Goal: Information Seeking & Learning: Find specific fact

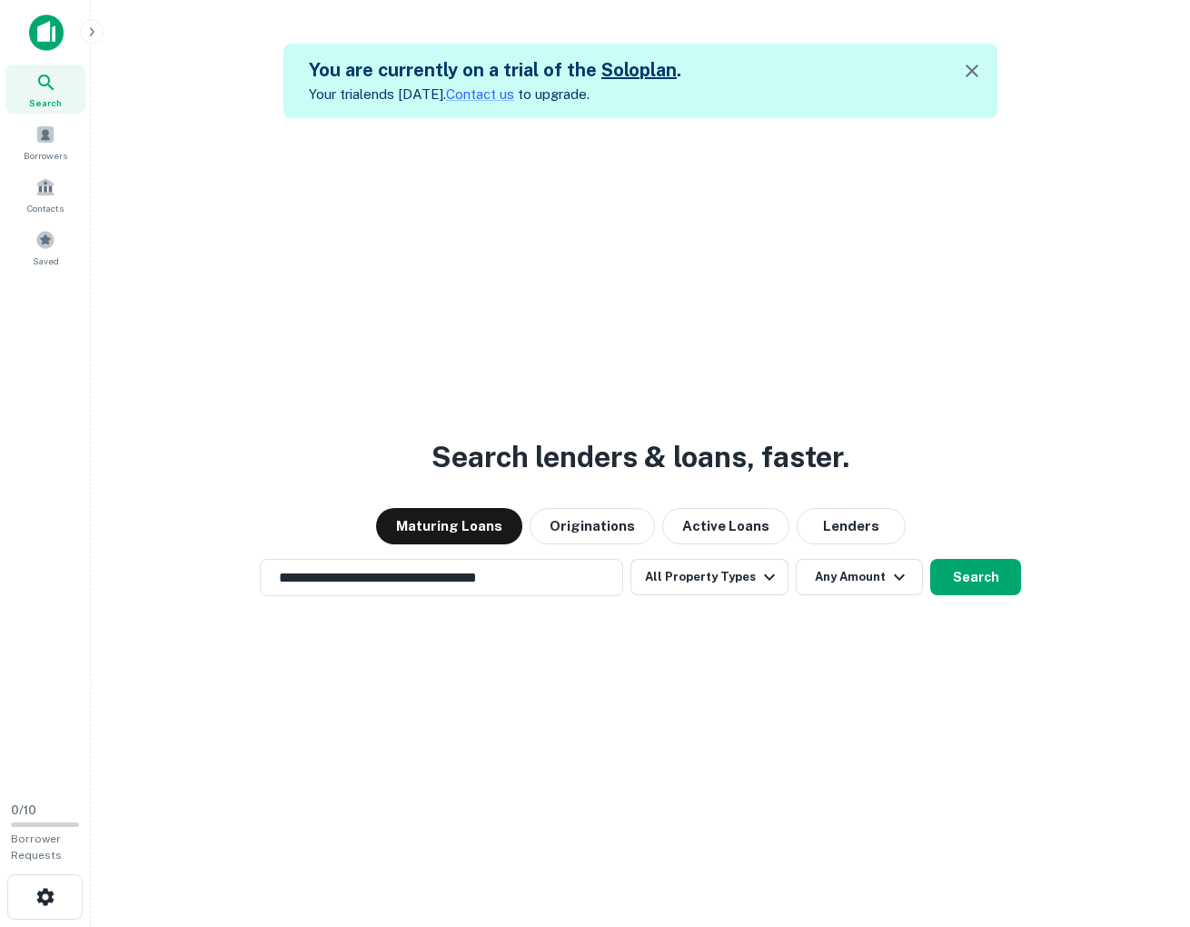
scroll to position [29, 0]
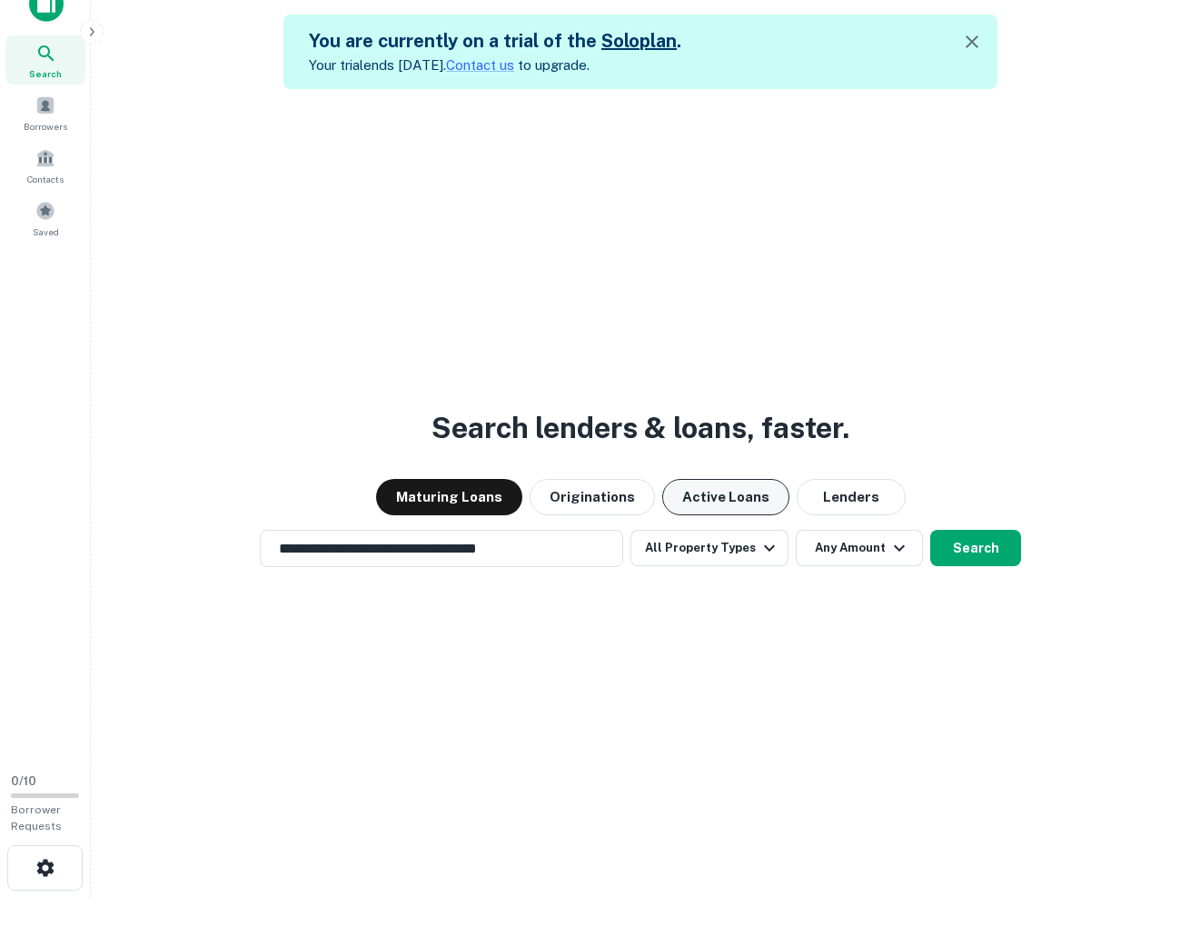
click at [744, 490] on button "Active Loans" at bounding box center [725, 497] width 127 height 36
click at [491, 486] on button "Maturing Loans" at bounding box center [449, 497] width 146 height 36
click at [973, 548] on button "Search" at bounding box center [975, 548] width 91 height 36
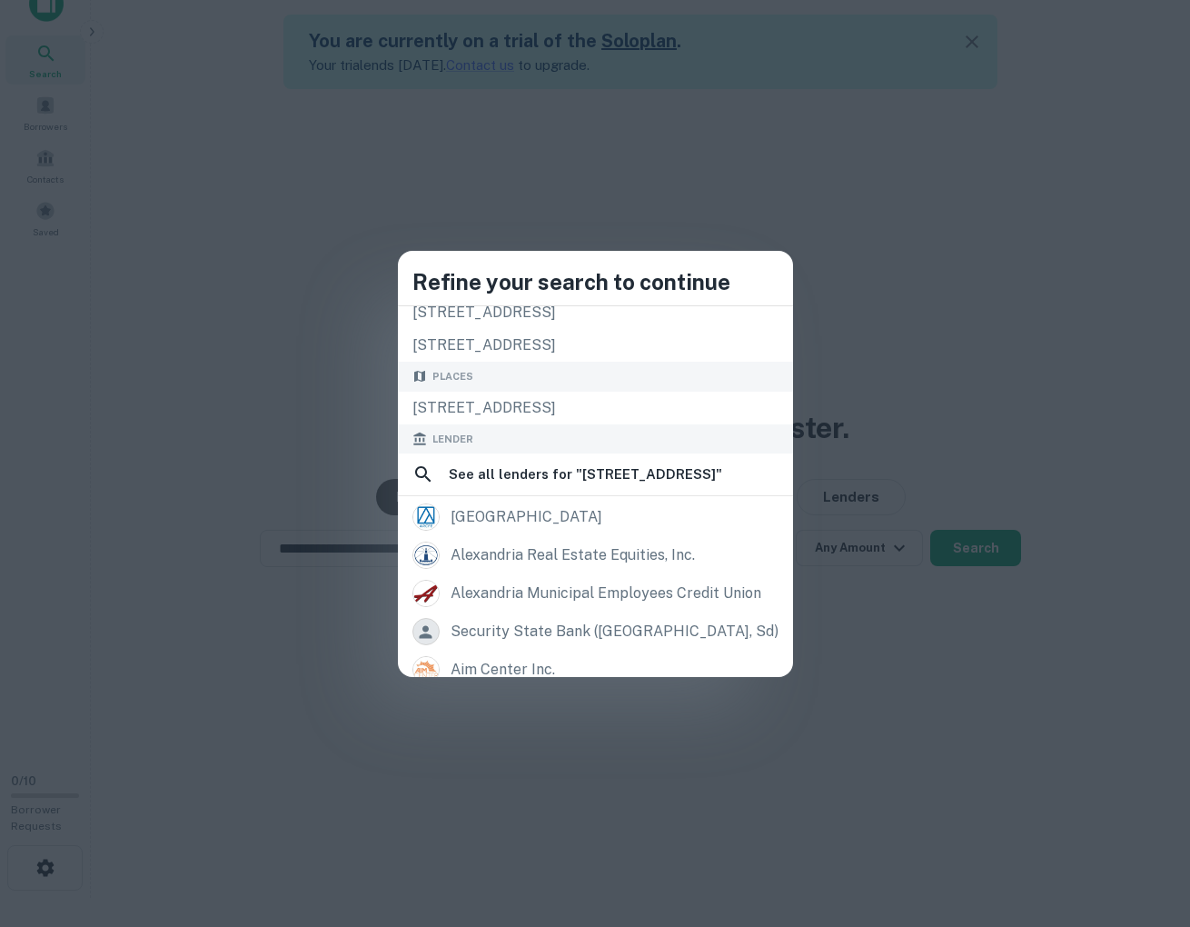
scroll to position [0, 0]
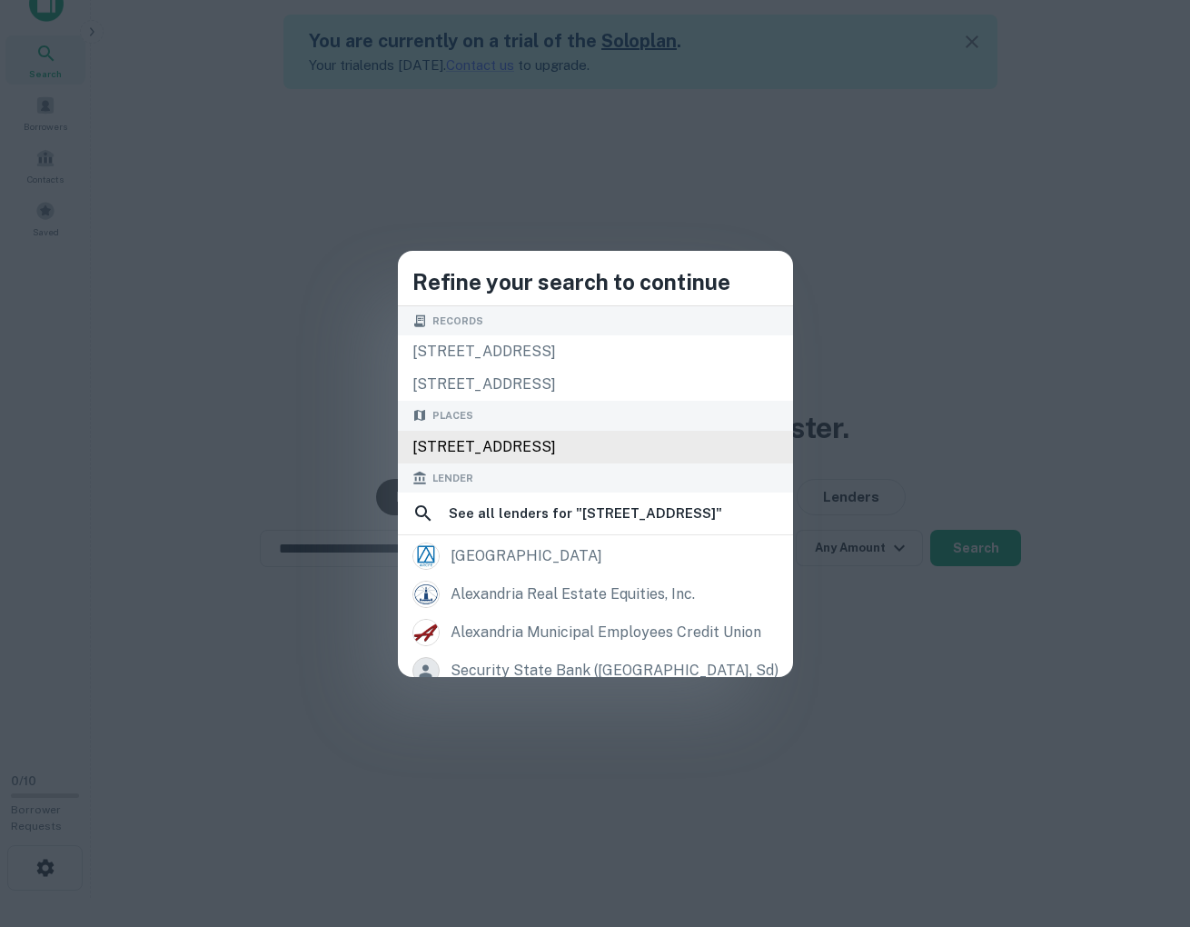
click at [532, 443] on div "[STREET_ADDRESS]" at bounding box center [595, 447] width 395 height 33
type input "**********"
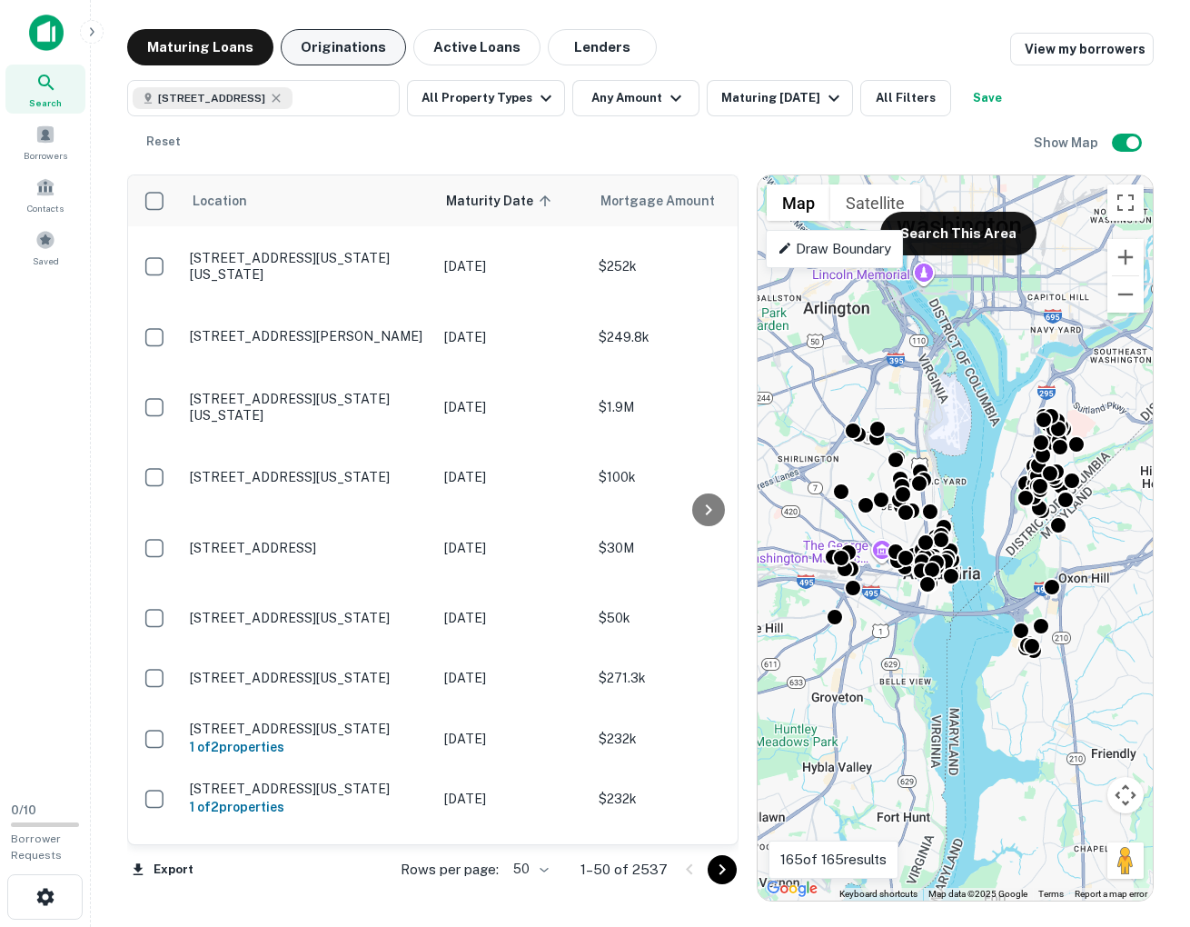
click at [333, 51] on button "Originations" at bounding box center [343, 47] width 125 height 36
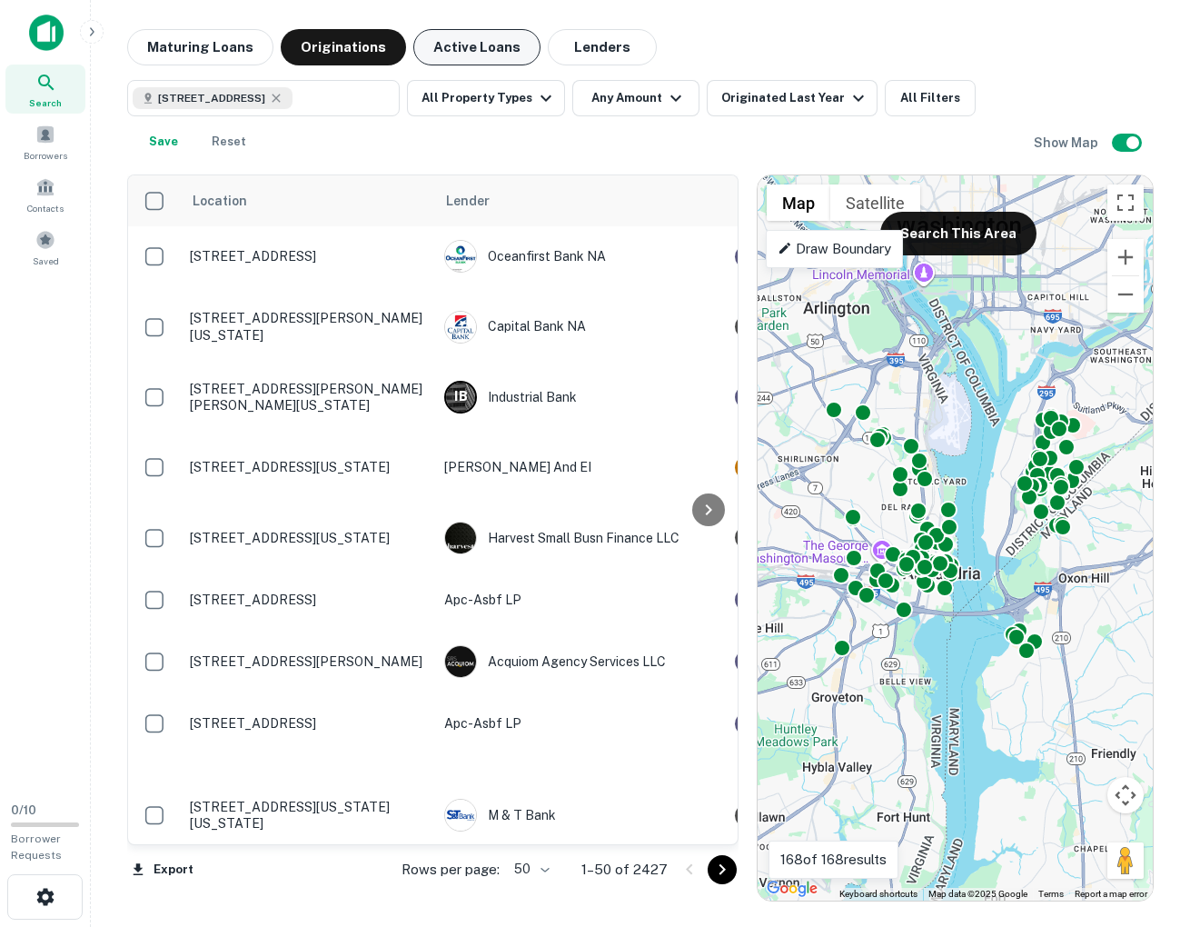
click at [462, 41] on button "Active Loans" at bounding box center [476, 47] width 127 height 36
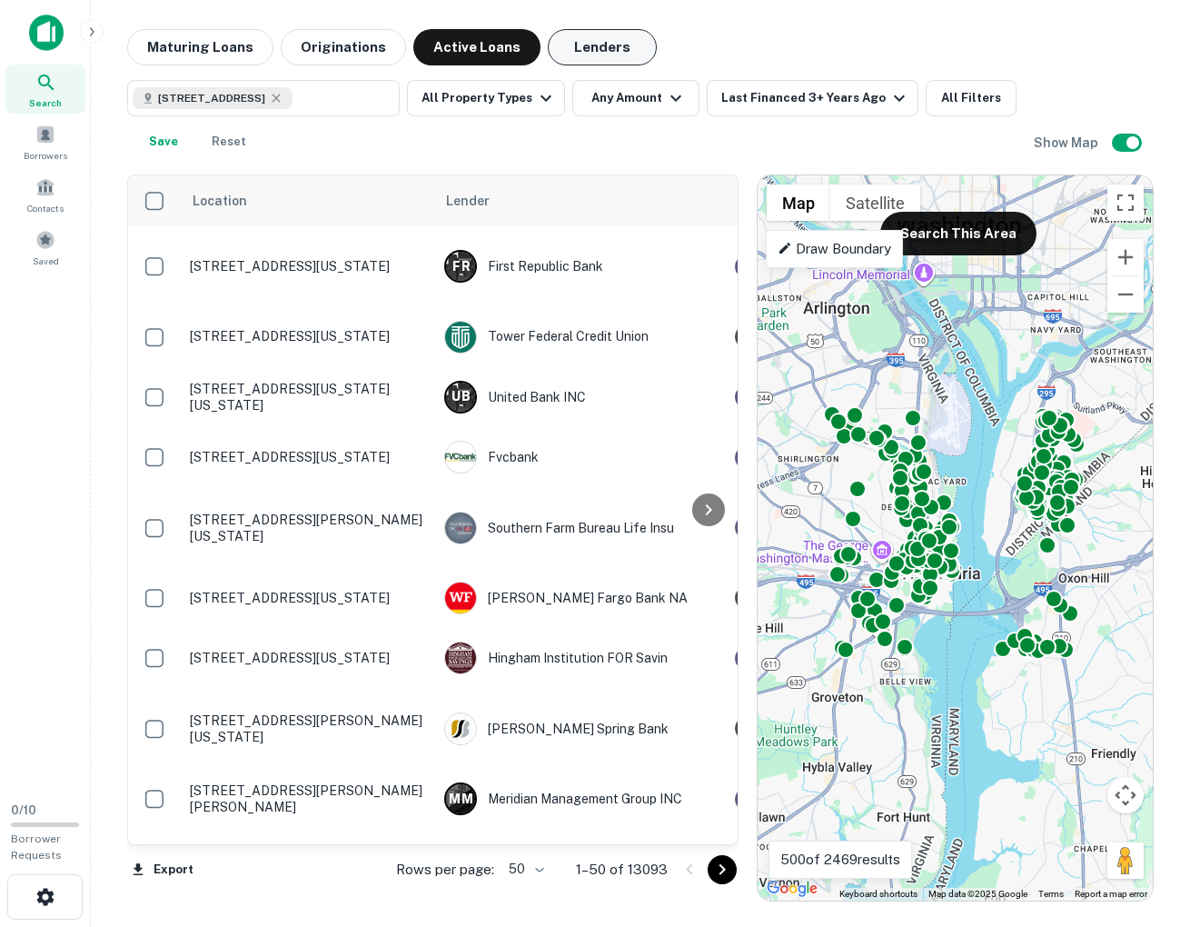
click at [595, 44] on button "Lenders" at bounding box center [602, 47] width 109 height 36
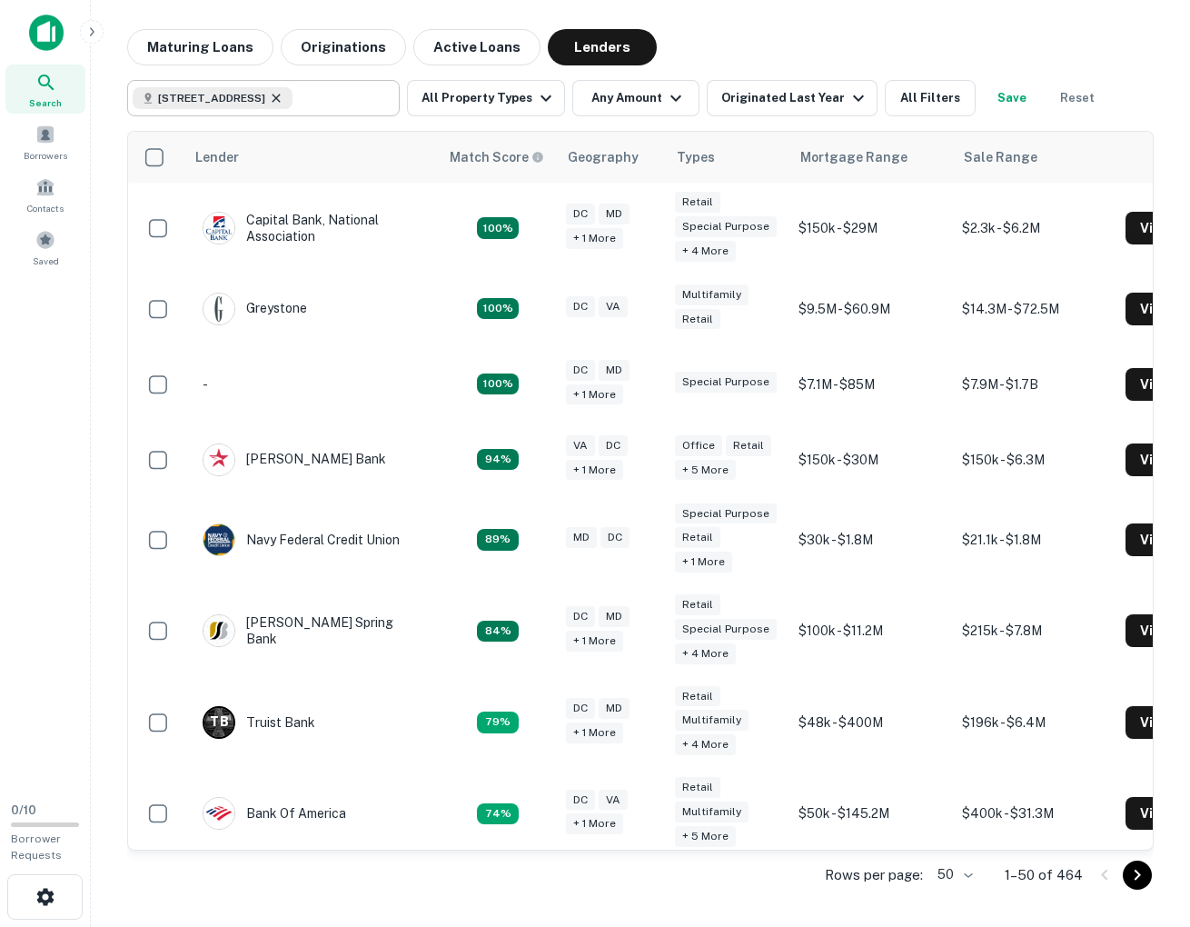
click at [283, 100] on icon at bounding box center [276, 98] width 15 height 15
type input "**********"
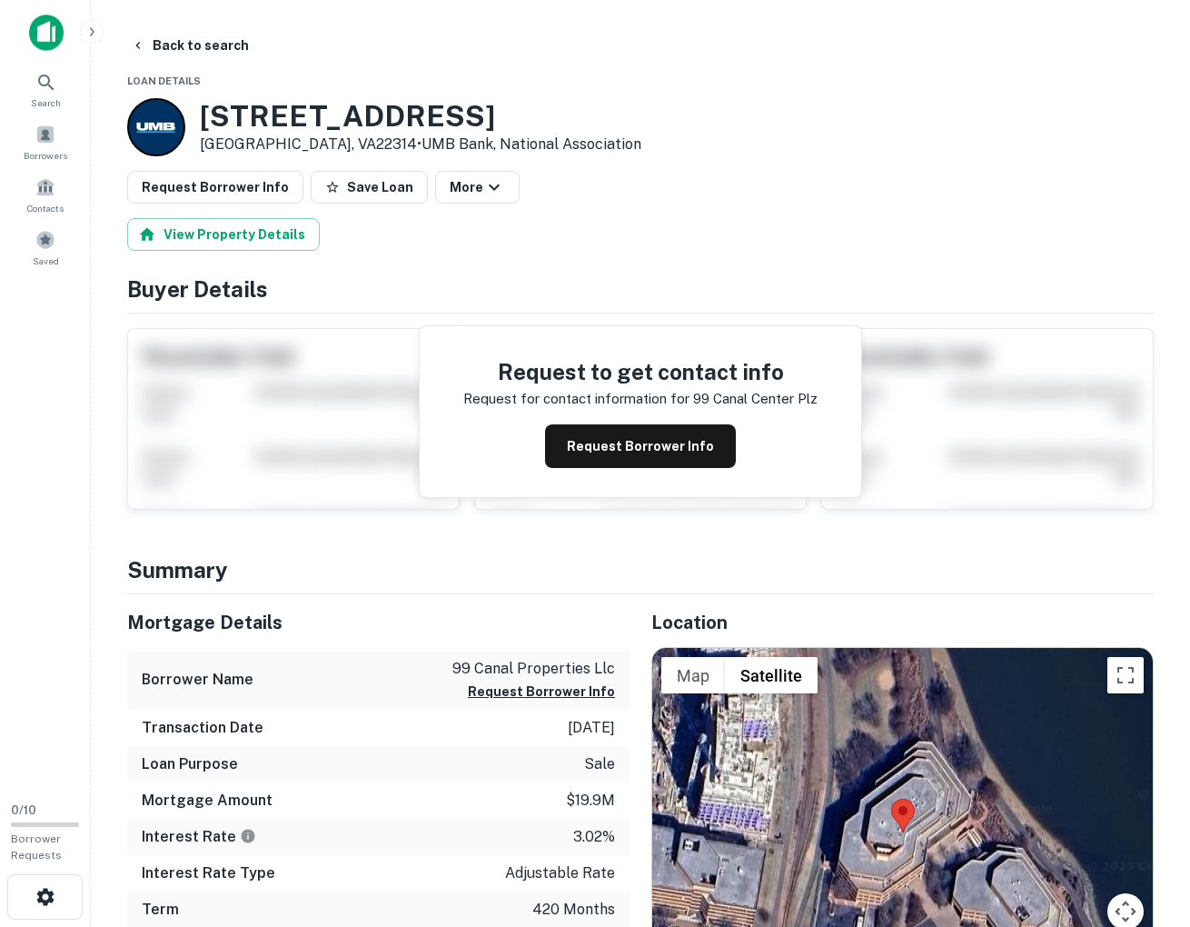
click at [839, 153] on div "[STREET_ADDRESS] • UMB Bank, National Association" at bounding box center [640, 127] width 1027 height 58
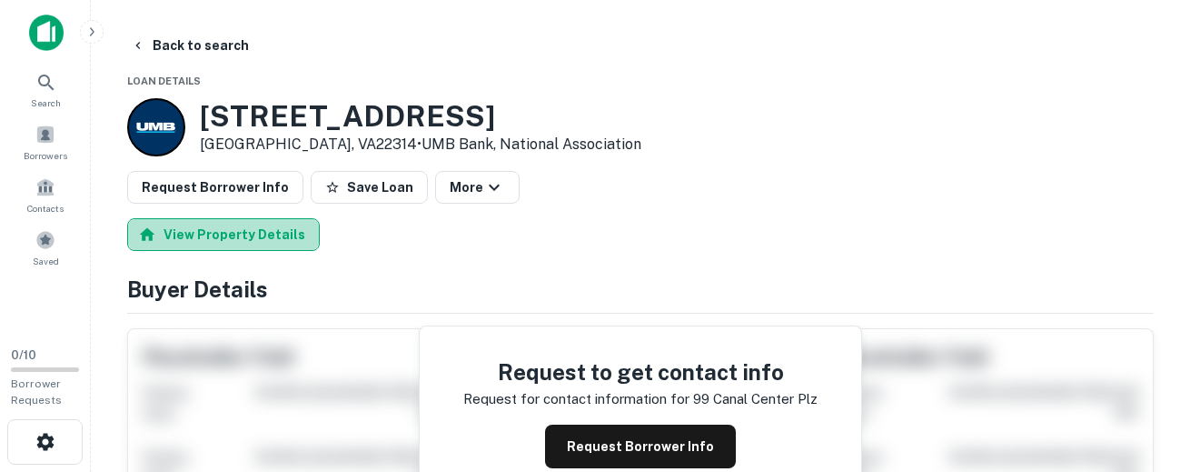
click at [275, 236] on button "View Property Details" at bounding box center [223, 234] width 193 height 33
